Goal: Task Accomplishment & Management: Use online tool/utility

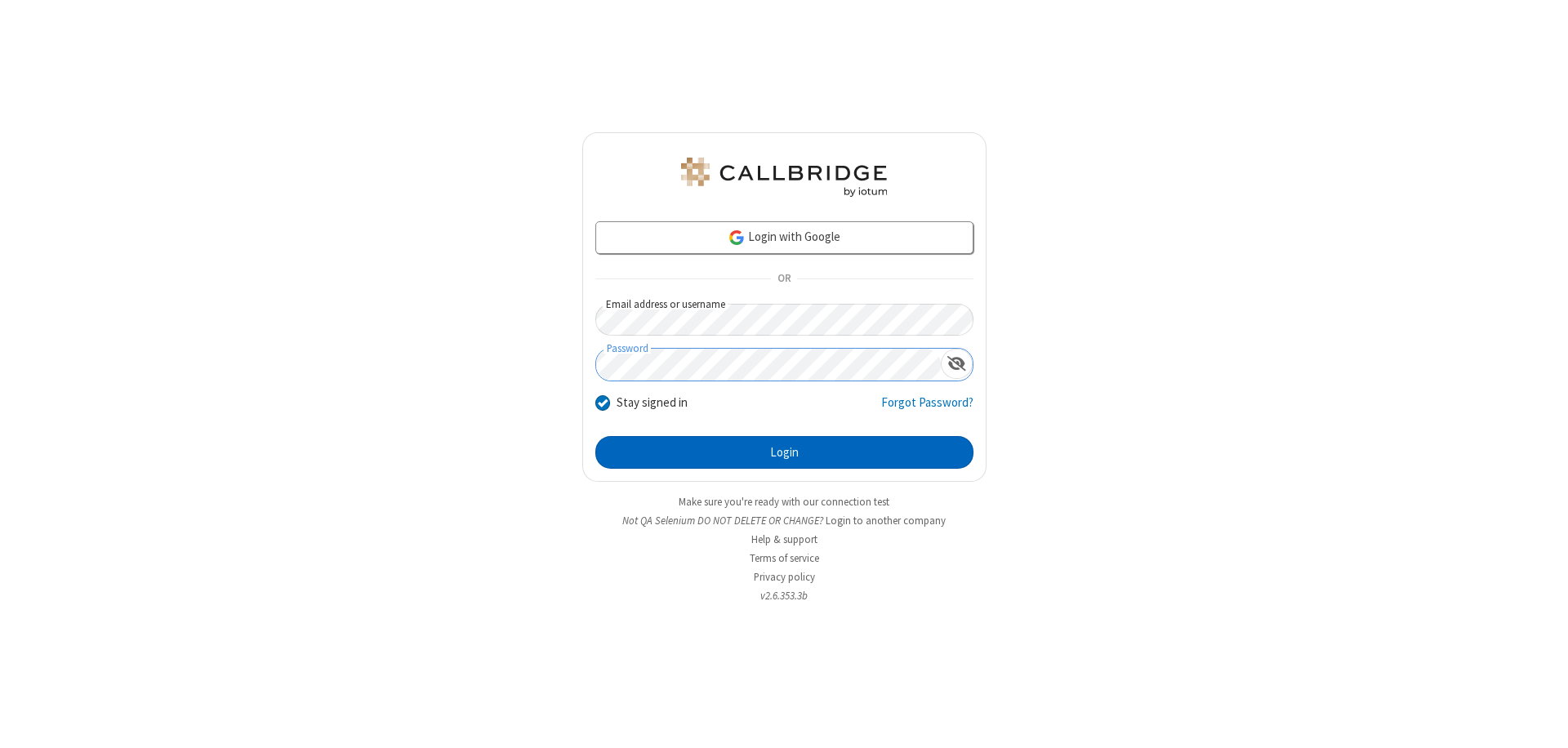
click at [784, 453] on button "Login" at bounding box center [784, 453] width 378 height 33
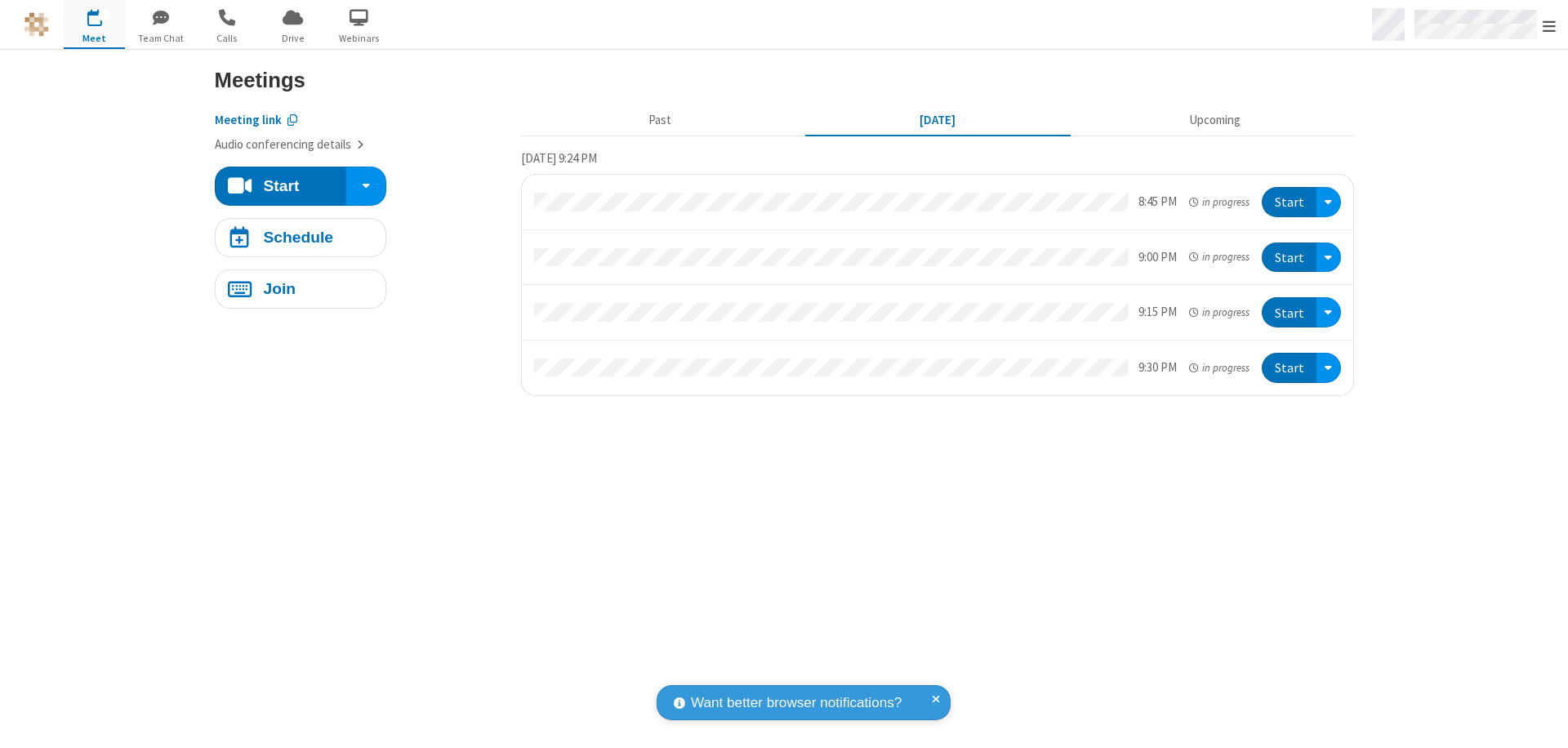
click at [1550, 26] on span "Open menu" at bounding box center [1550, 26] width 13 height 16
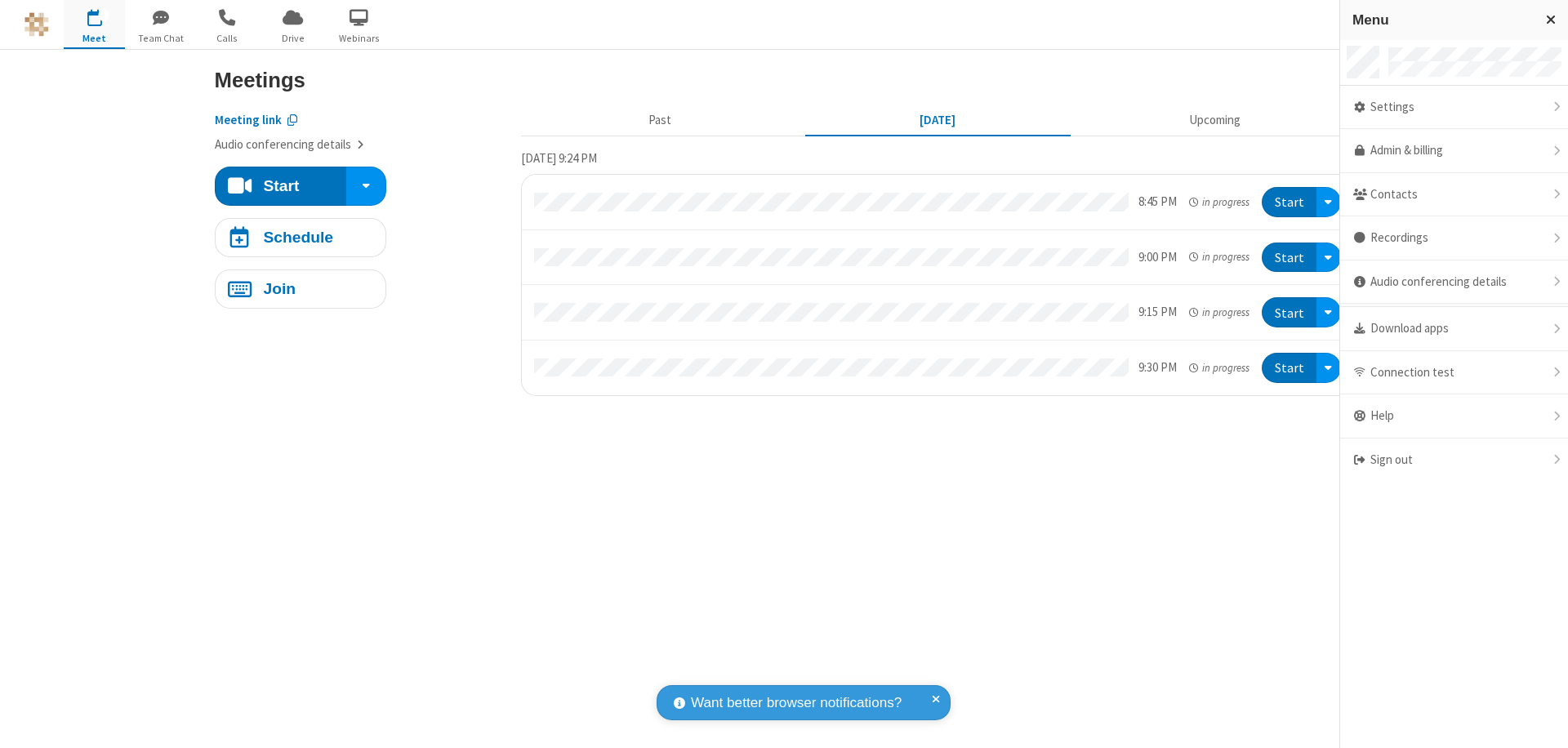
click at [94, 24] on span "button" at bounding box center [94, 16] width 62 height 27
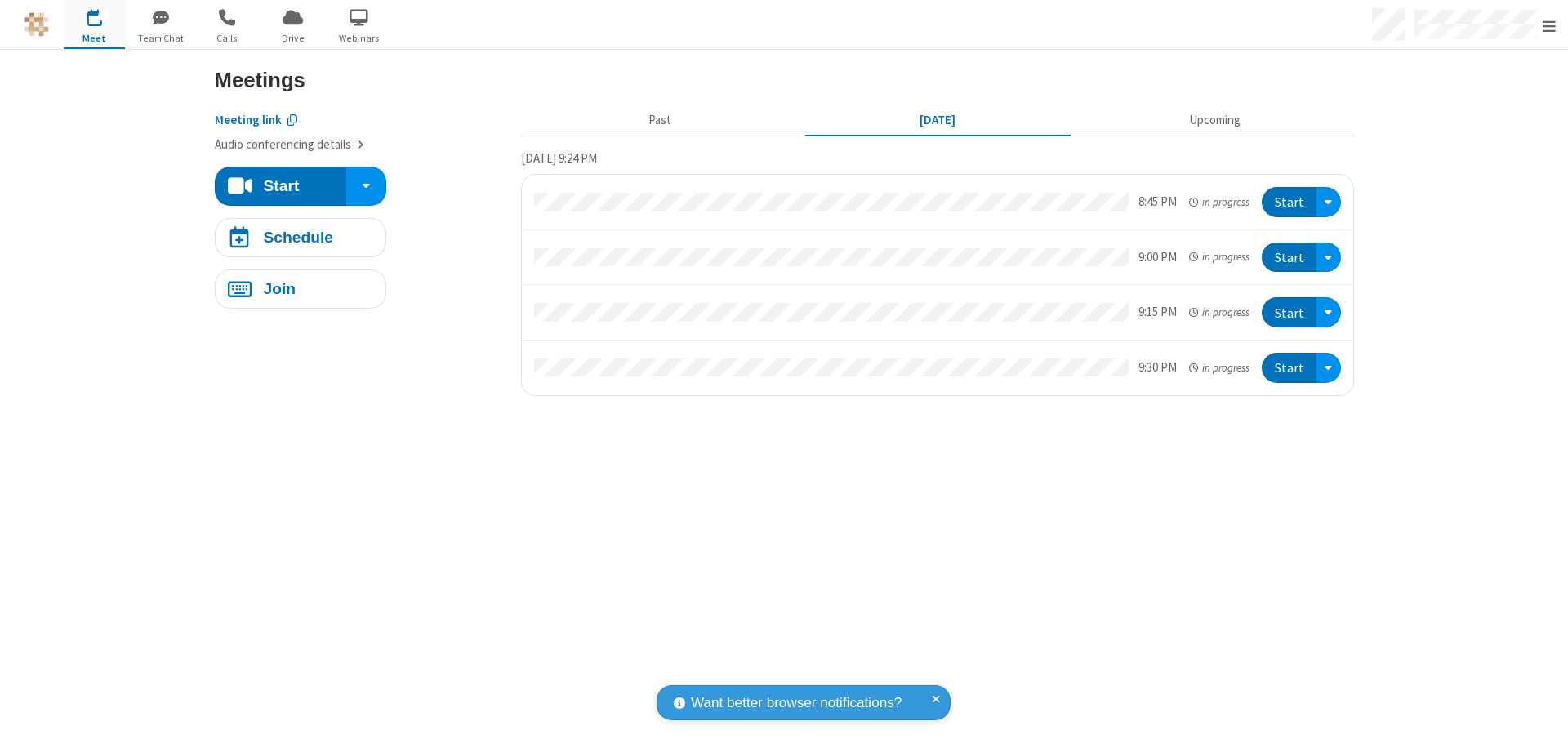
click at [94, 24] on span "button" at bounding box center [94, 16] width 62 height 27
click at [300, 237] on h4 "Schedule" at bounding box center [298, 237] width 70 height 15
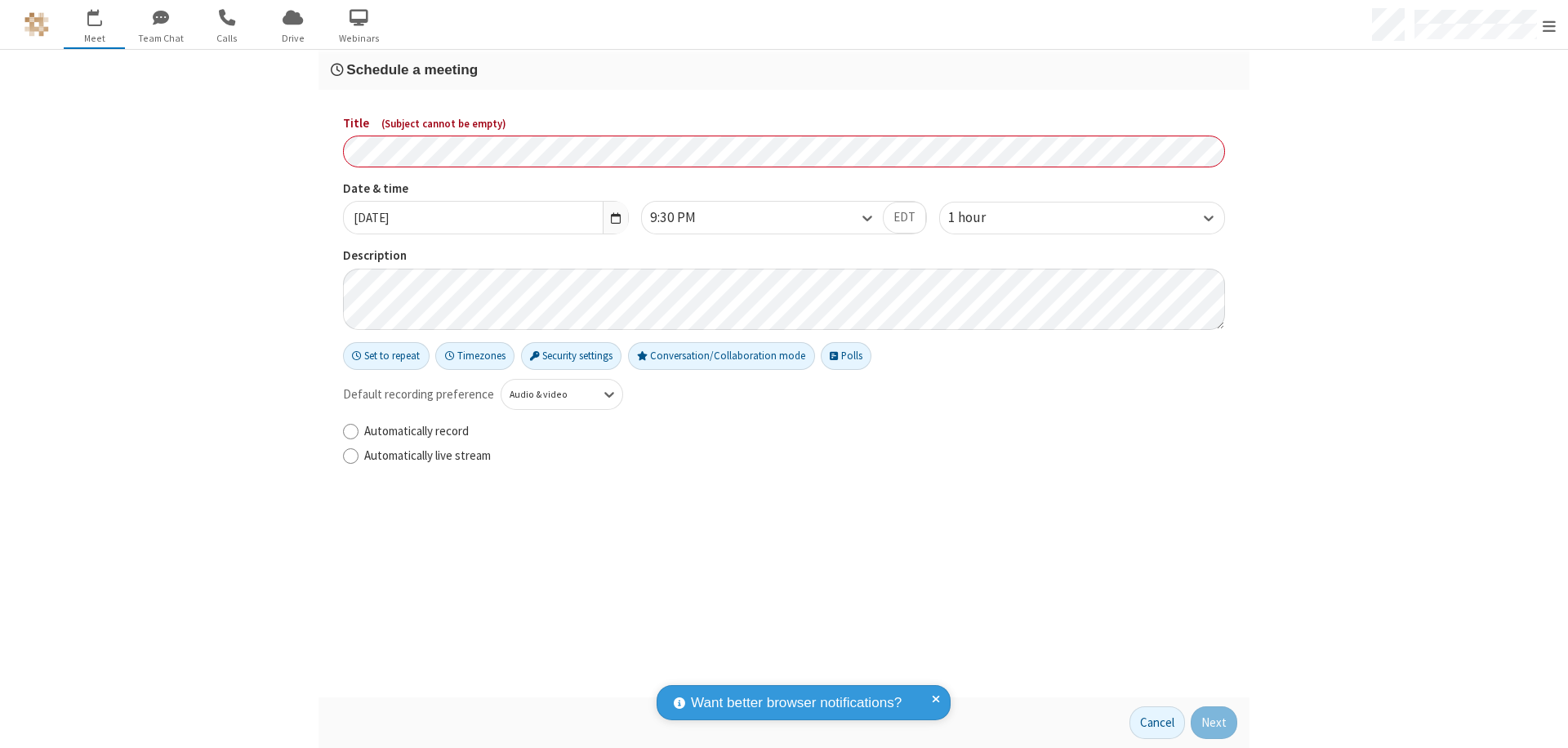
click at [784, 69] on h3 "Schedule a meeting" at bounding box center [784, 70] width 907 height 15
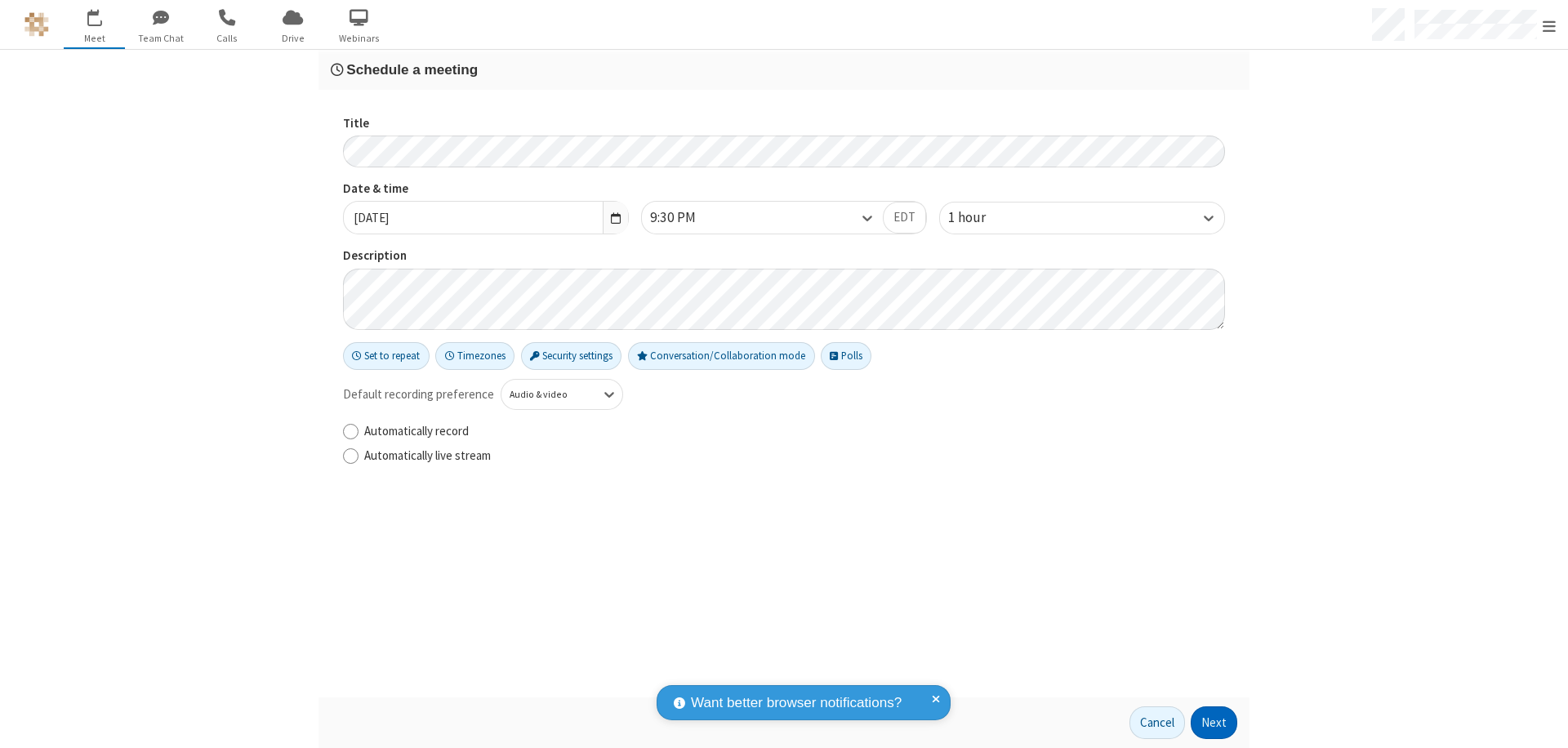
click at [1215, 723] on button "Next" at bounding box center [1214, 722] width 46 height 33
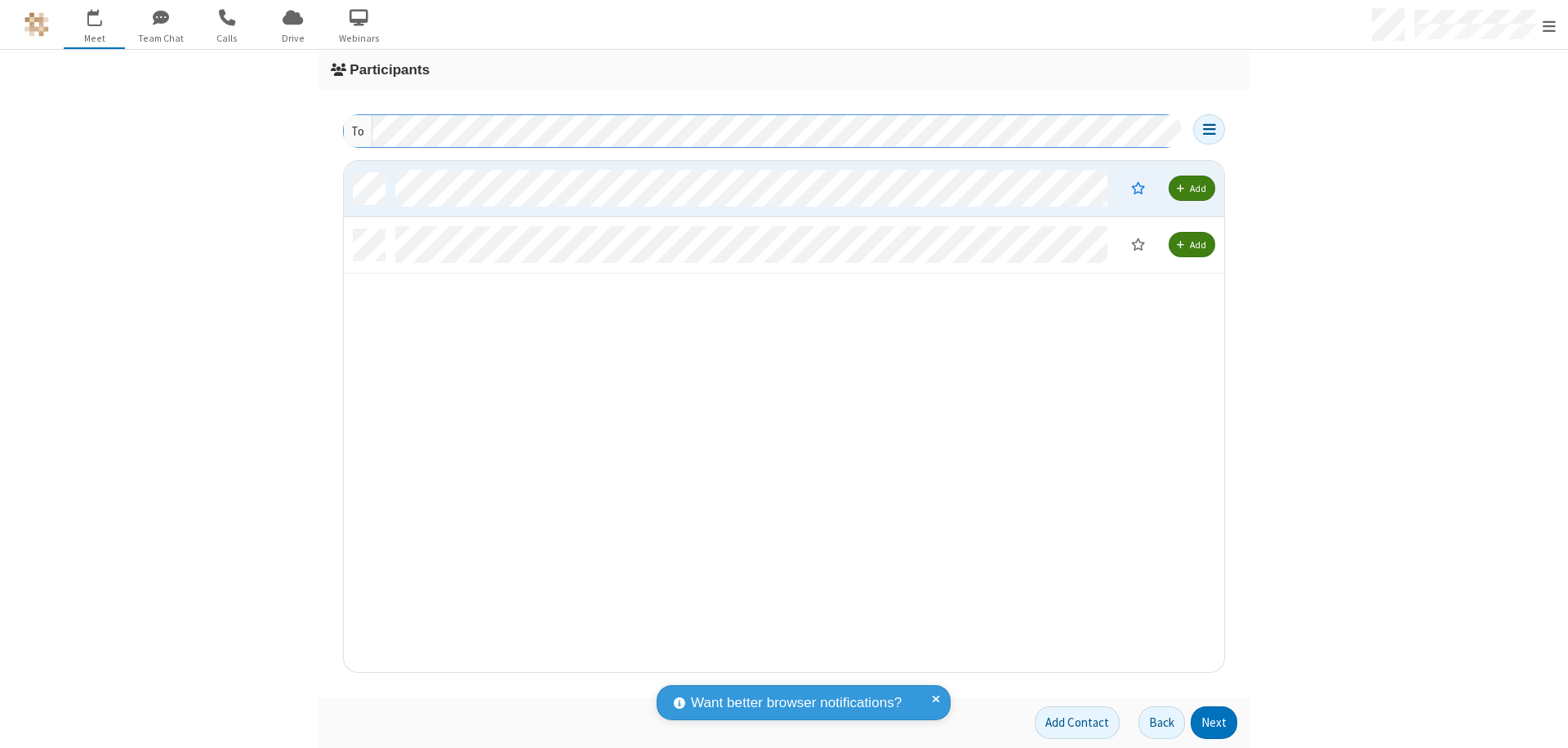
scroll to position [499, 868]
click at [1215, 723] on button "Next" at bounding box center [1214, 722] width 46 height 33
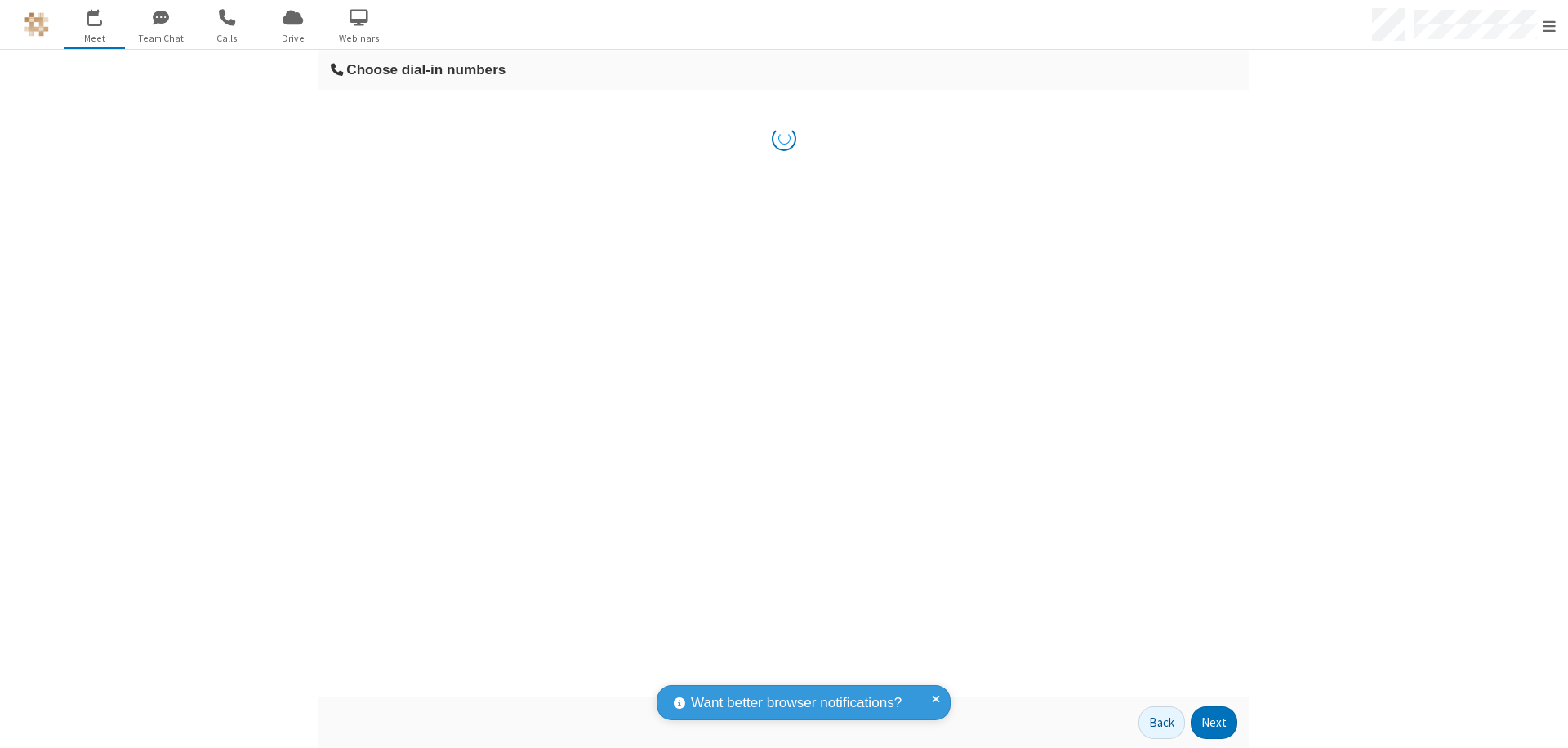
click at [1215, 723] on button "Next" at bounding box center [1214, 722] width 46 height 33
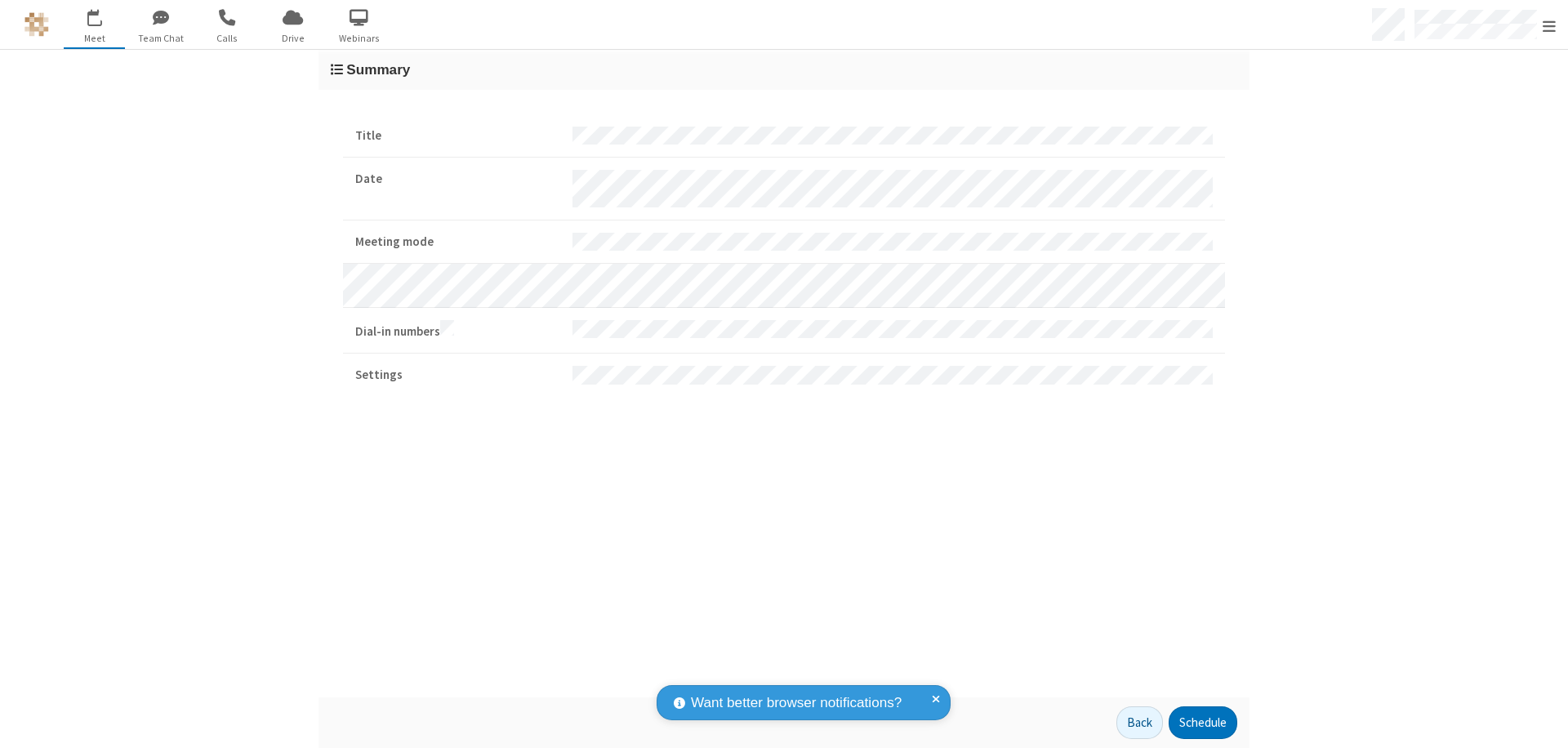
click at [1203, 723] on button "Schedule" at bounding box center [1203, 722] width 68 height 33
